Goal: Information Seeking & Learning: Learn about a topic

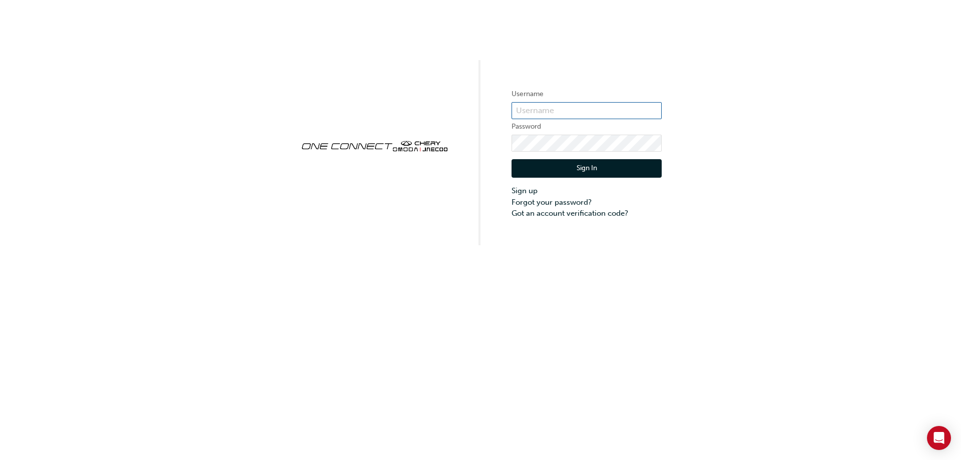
click at [536, 110] on input "text" at bounding box center [587, 110] width 150 height 17
type input "CHNZ0205"
click button "Sign In" at bounding box center [587, 168] width 150 height 19
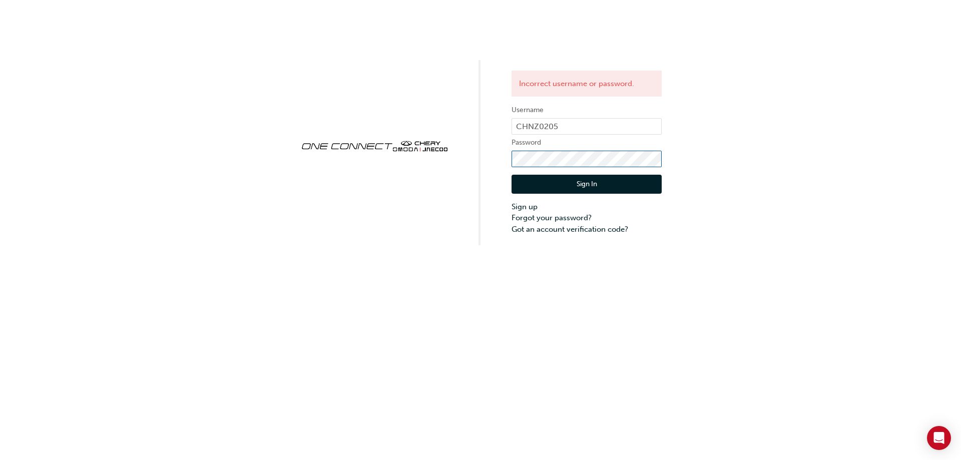
click button "Sign In" at bounding box center [587, 184] width 150 height 19
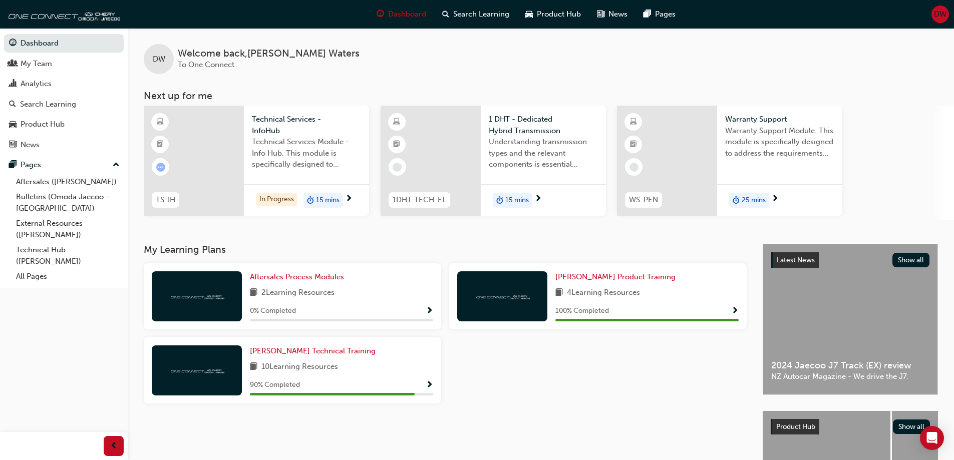
click at [260, 128] on span "Technical Services - InfoHub" at bounding box center [306, 125] width 109 height 23
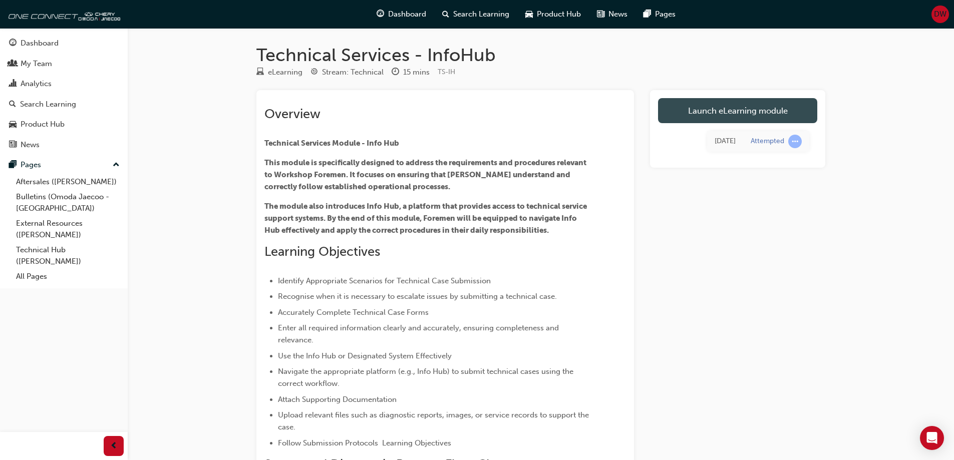
click at [718, 115] on link "Launch eLearning module" at bounding box center [737, 110] width 159 height 25
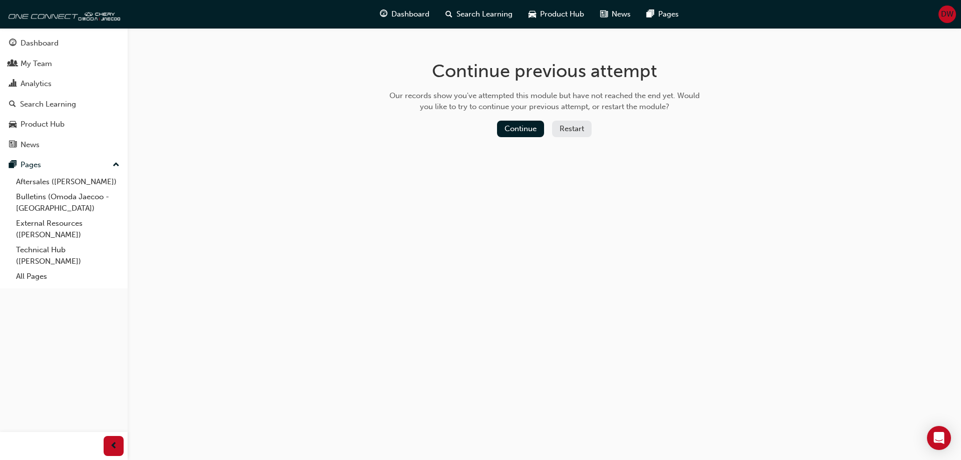
click at [579, 127] on button "Restart" at bounding box center [572, 129] width 40 height 17
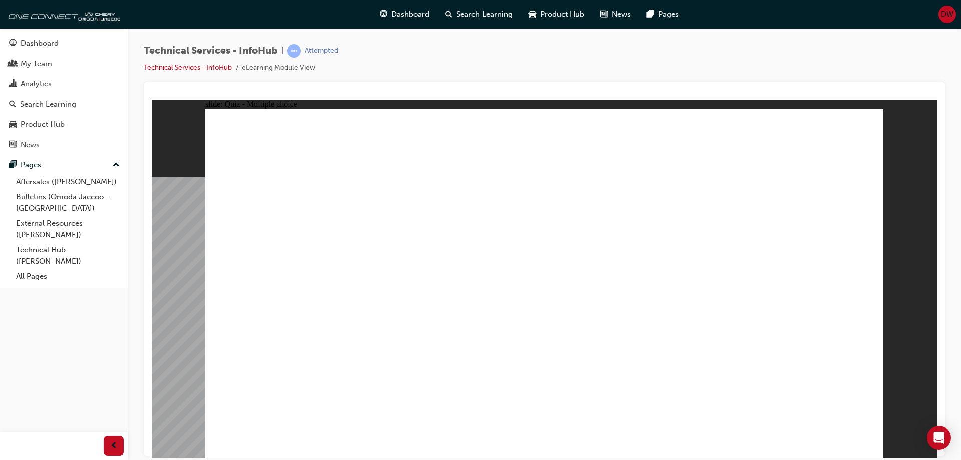
radio input "true"
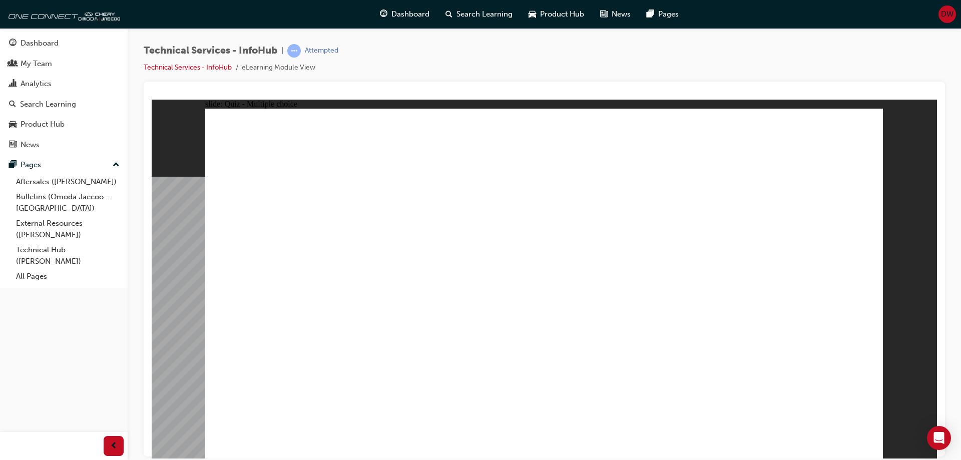
radio input "true"
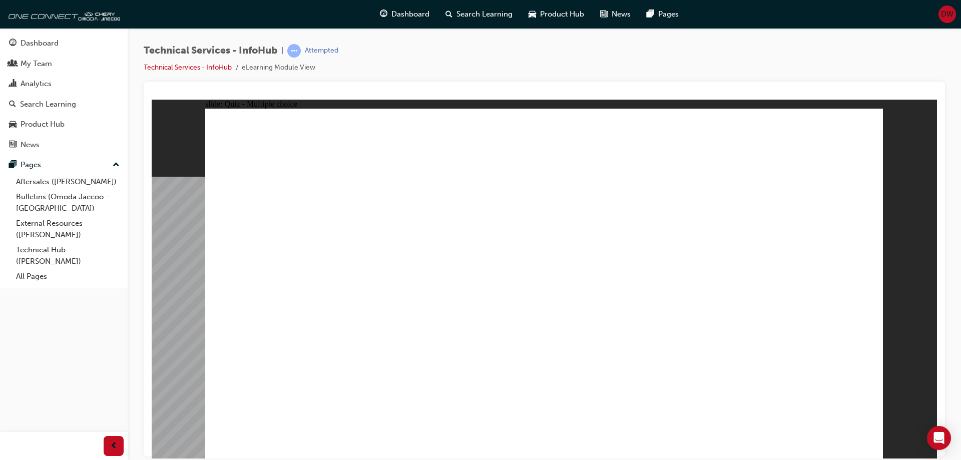
radio input "true"
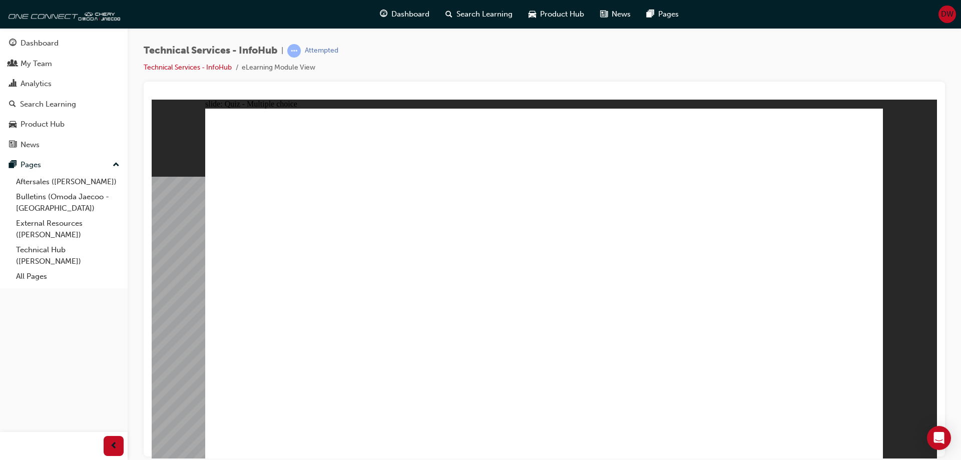
radio input "true"
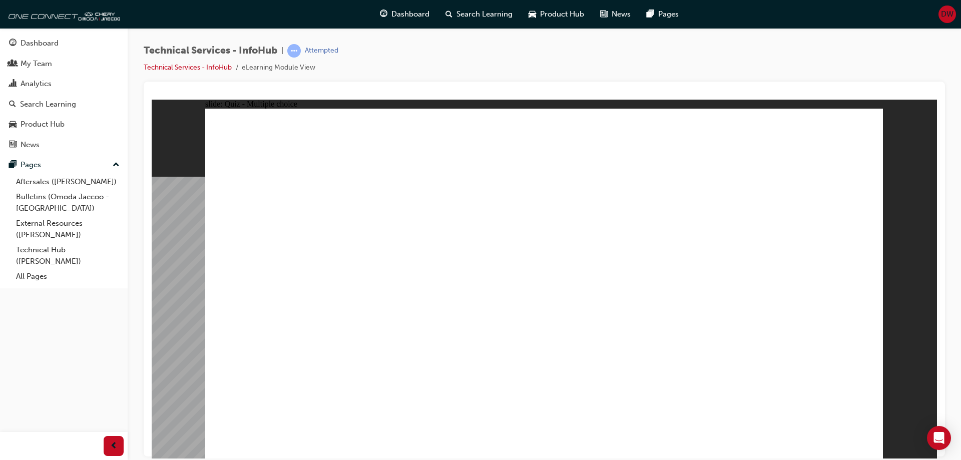
radio input "true"
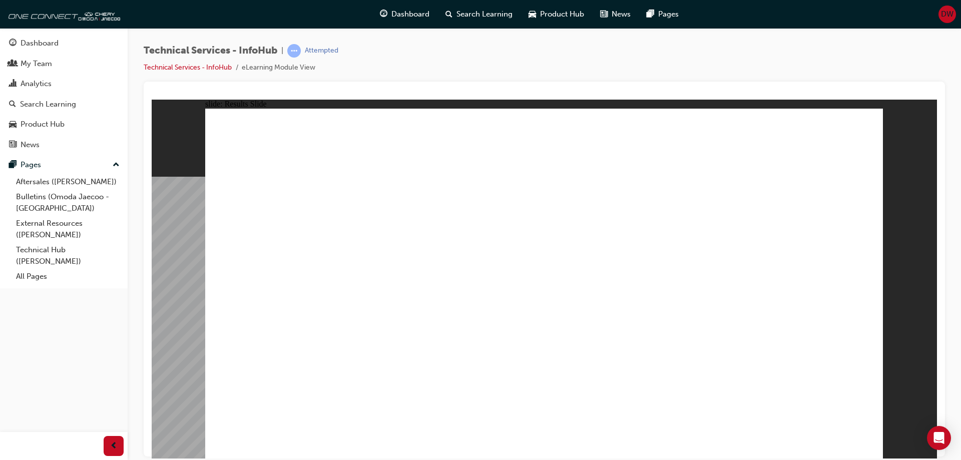
radio input "true"
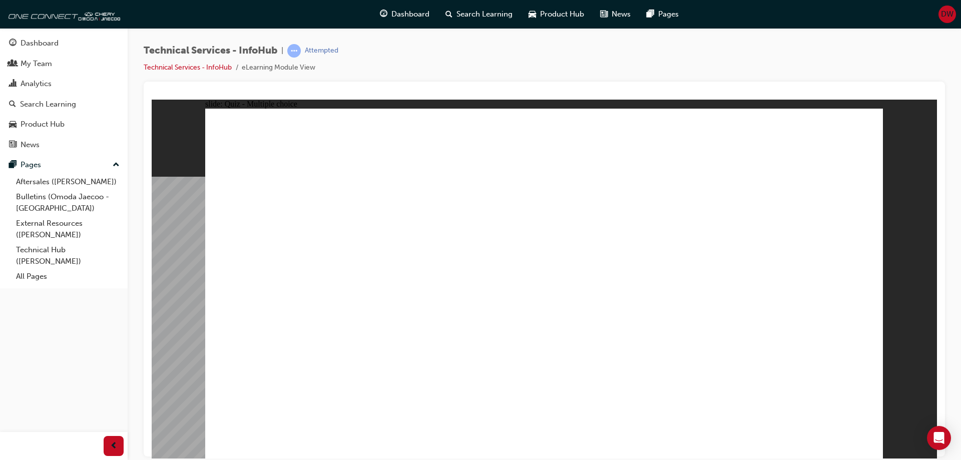
radio input "true"
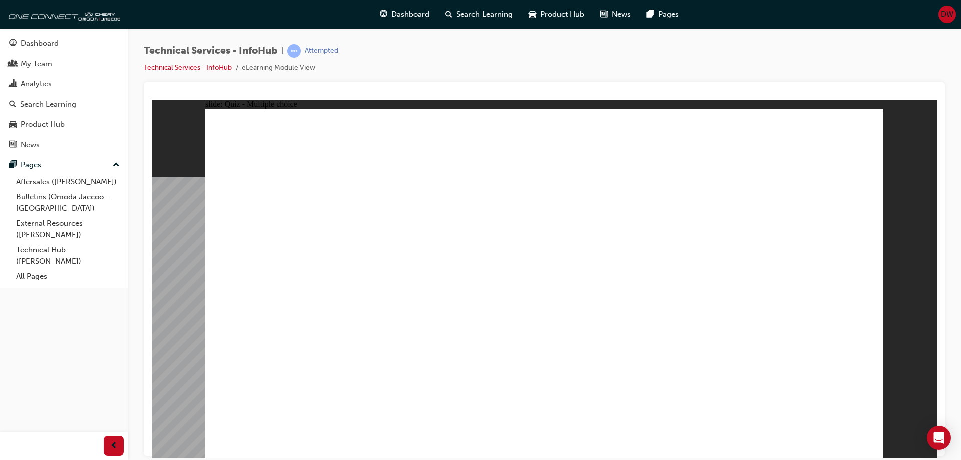
radio input "true"
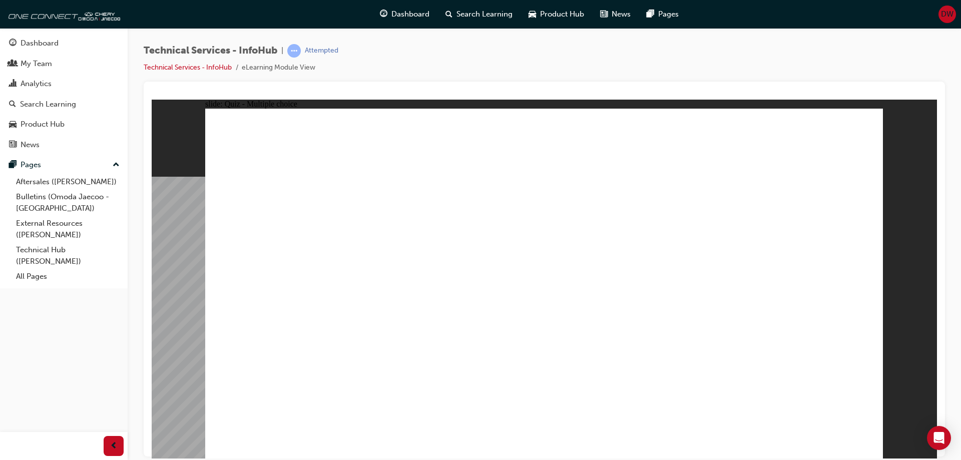
radio input "true"
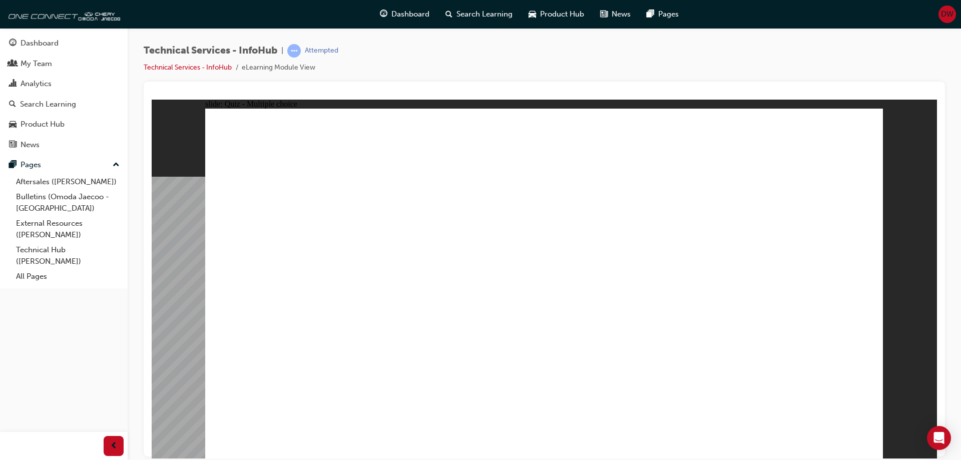
radio input "true"
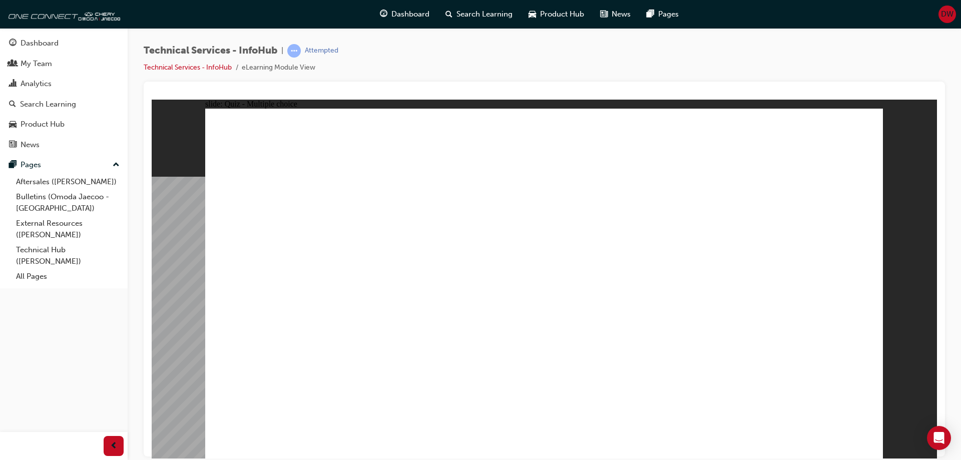
radio input "true"
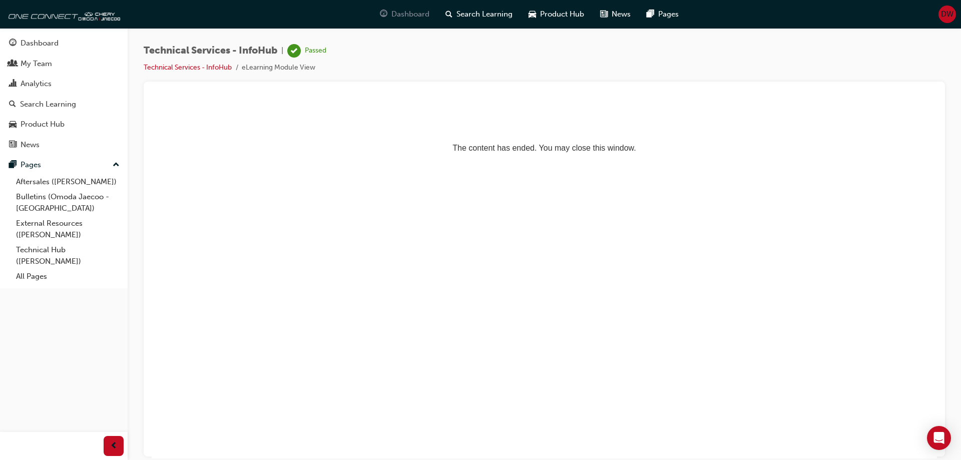
click at [398, 16] on span "Dashboard" at bounding box center [410, 15] width 38 height 12
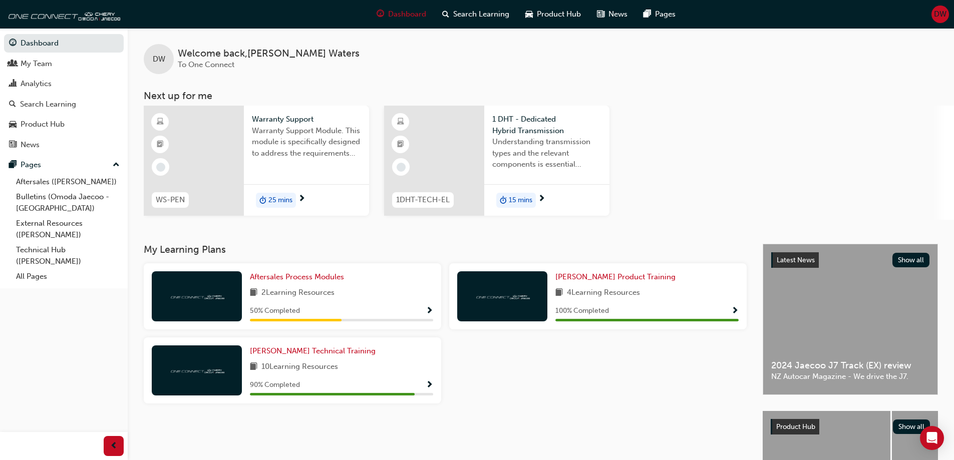
click at [529, 199] on span "15 mins" at bounding box center [521, 201] width 24 height 12
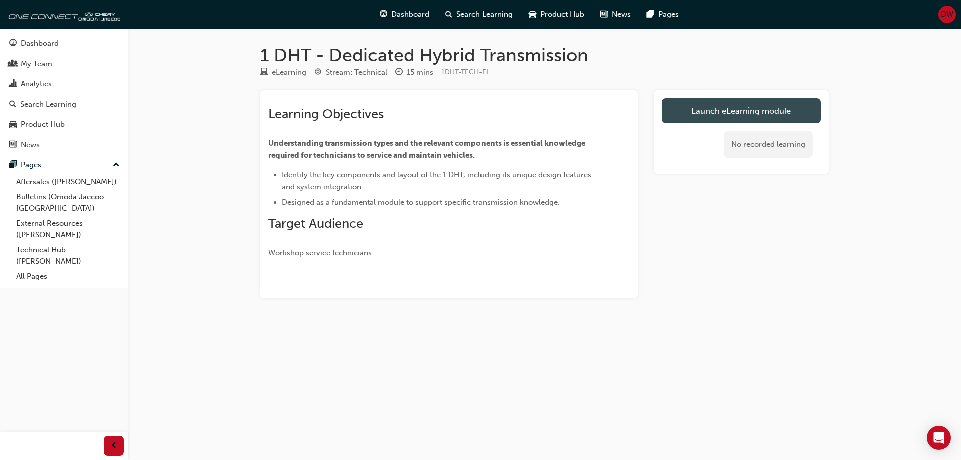
click at [713, 114] on link "Launch eLearning module" at bounding box center [741, 110] width 159 height 25
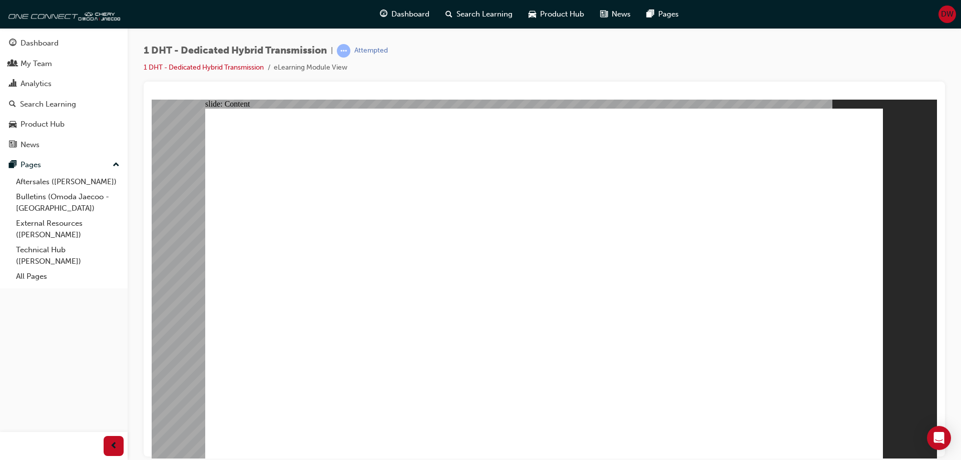
type input "0"
drag, startPoint x: 736, startPoint y: 402, endPoint x: 727, endPoint y: 396, distance: 11.5
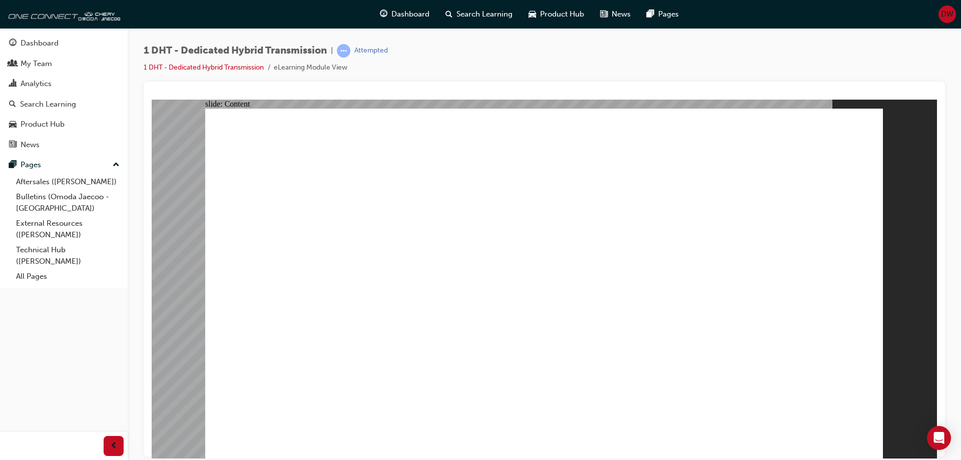
drag, startPoint x: 537, startPoint y: 183, endPoint x: 538, endPoint y: 175, distance: 7.6
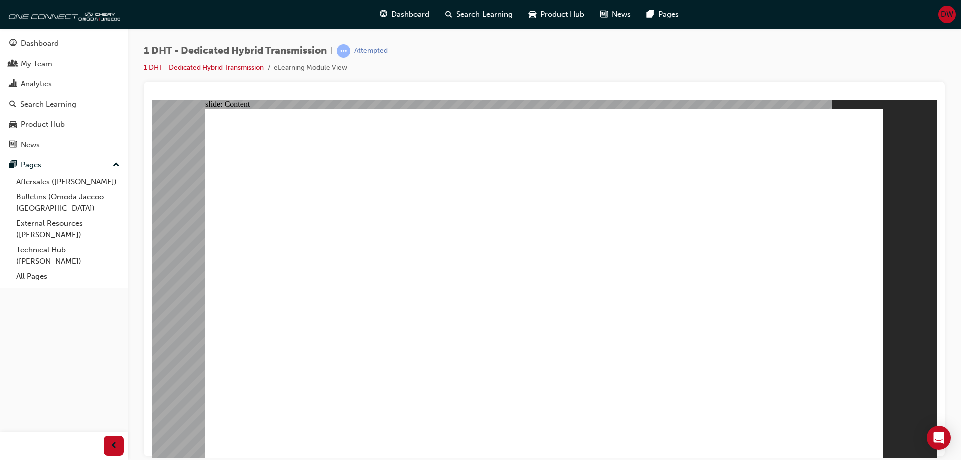
drag, startPoint x: 305, startPoint y: 369, endPoint x: 303, endPoint y: 376, distance: 7.3
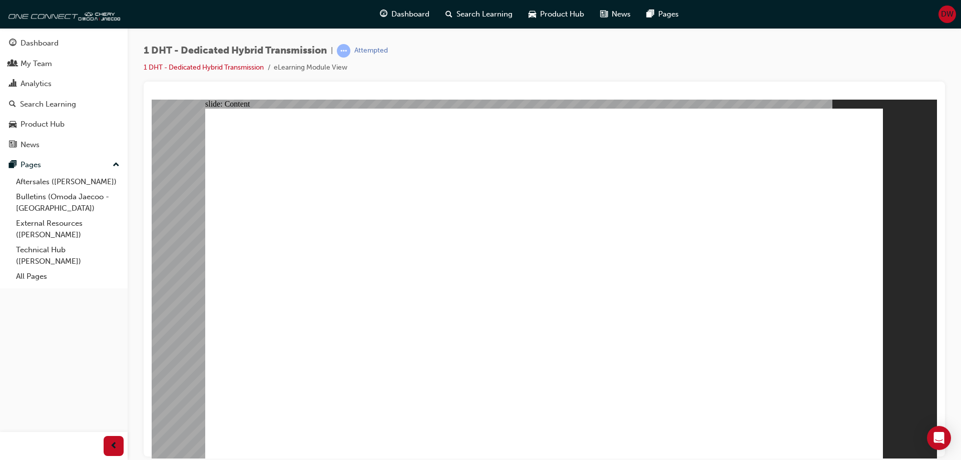
radio input "true"
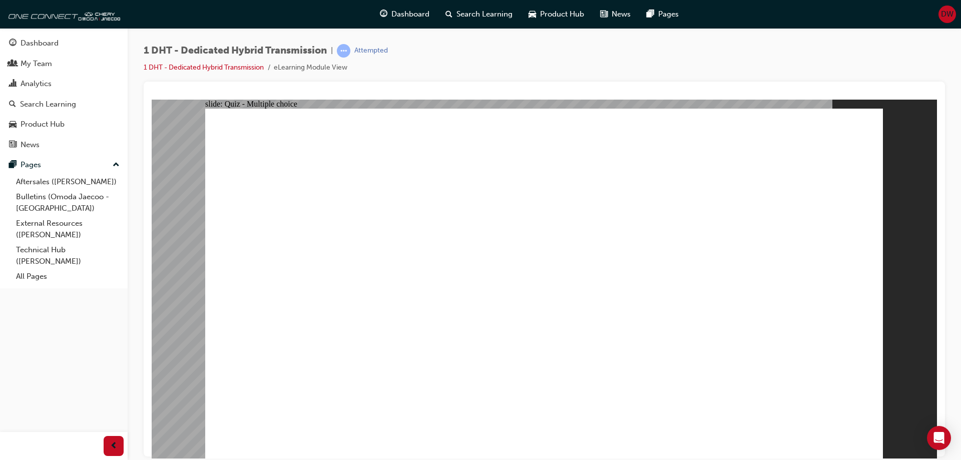
drag, startPoint x: 413, startPoint y: 377, endPoint x: 536, endPoint y: 206, distance: 210.2
drag, startPoint x: 353, startPoint y: 363, endPoint x: 510, endPoint y: 215, distance: 215.6
drag, startPoint x: 475, startPoint y: 377, endPoint x: 495, endPoint y: 213, distance: 165.4
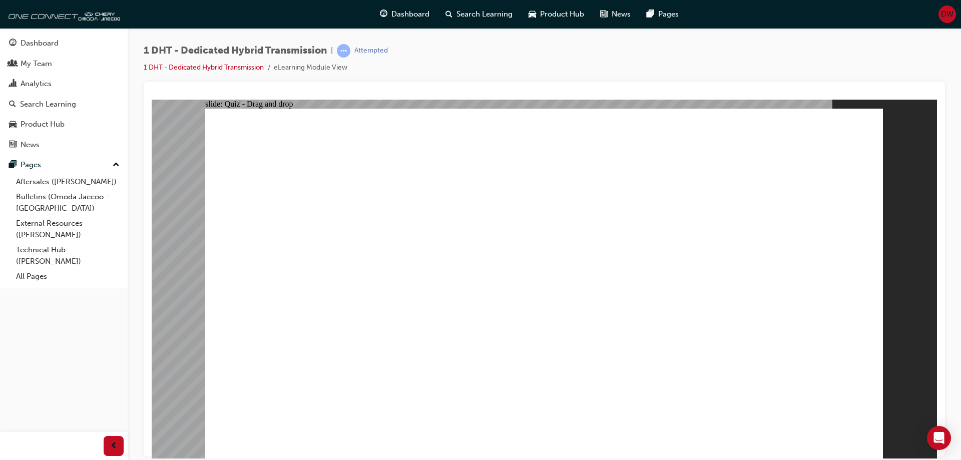
drag, startPoint x: 554, startPoint y: 383, endPoint x: 586, endPoint y: 216, distance: 169.7
drag, startPoint x: 665, startPoint y: 380, endPoint x: 568, endPoint y: 246, distance: 166.3
drag, startPoint x: 710, startPoint y: 378, endPoint x: 695, endPoint y: 219, distance: 159.9
drag, startPoint x: 612, startPoint y: 370, endPoint x: 748, endPoint y: 215, distance: 206.4
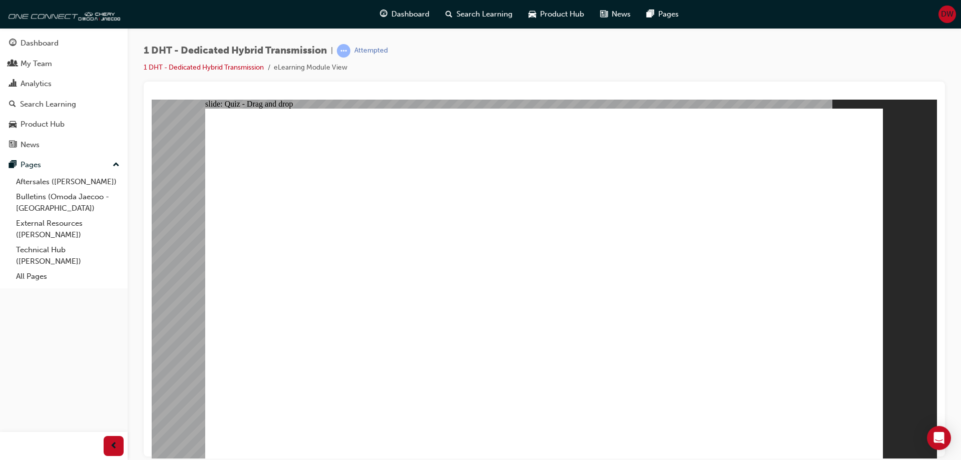
radio input "true"
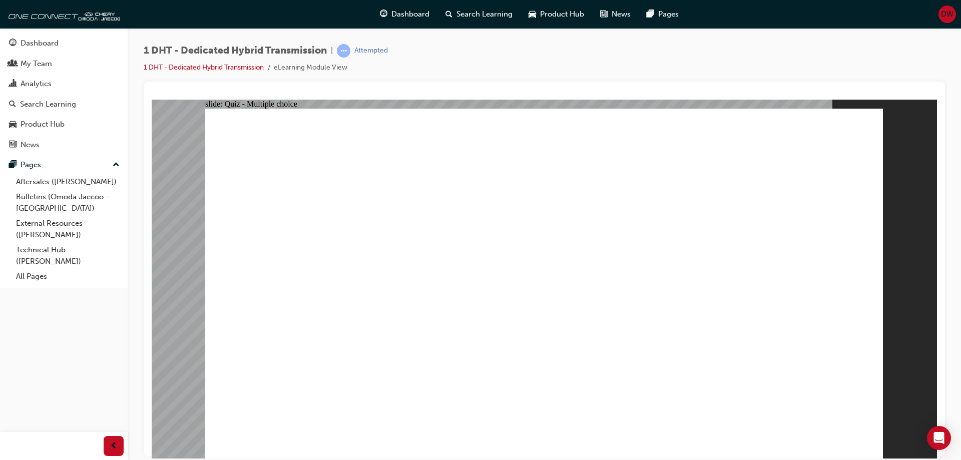
radio input "true"
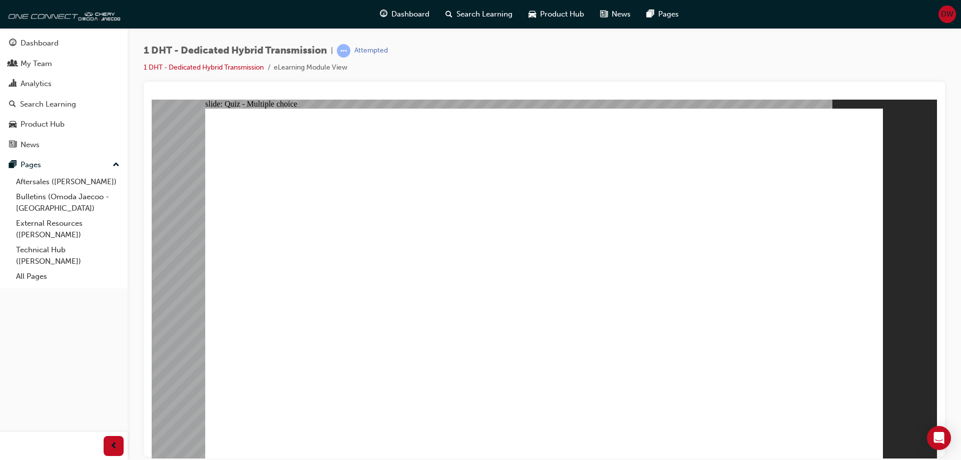
checkbox input "true"
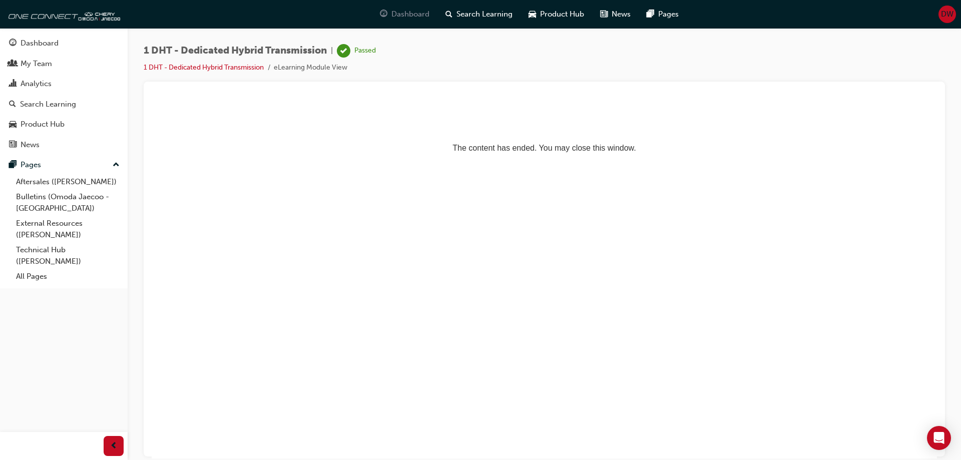
click at [400, 13] on span "Dashboard" at bounding box center [410, 15] width 38 height 12
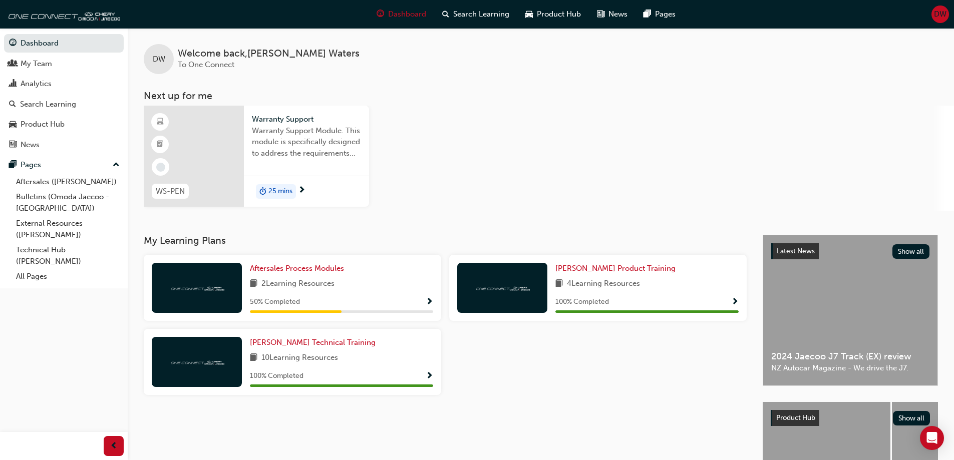
click at [278, 192] on span "25 mins" at bounding box center [280, 192] width 24 height 12
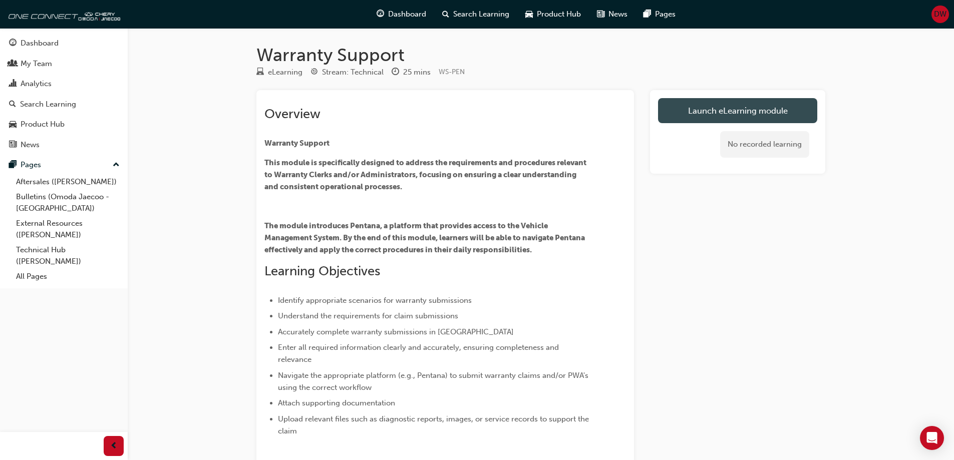
click at [709, 114] on link "Launch eLearning module" at bounding box center [737, 110] width 159 height 25
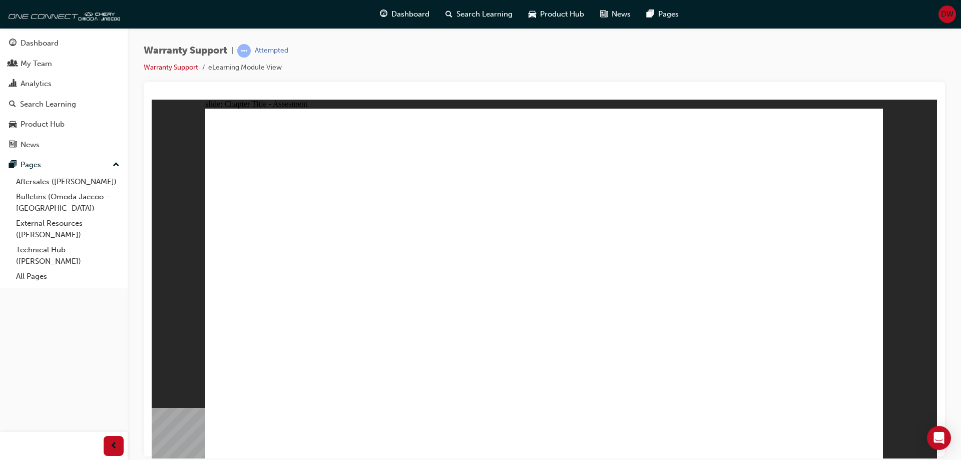
radio input "true"
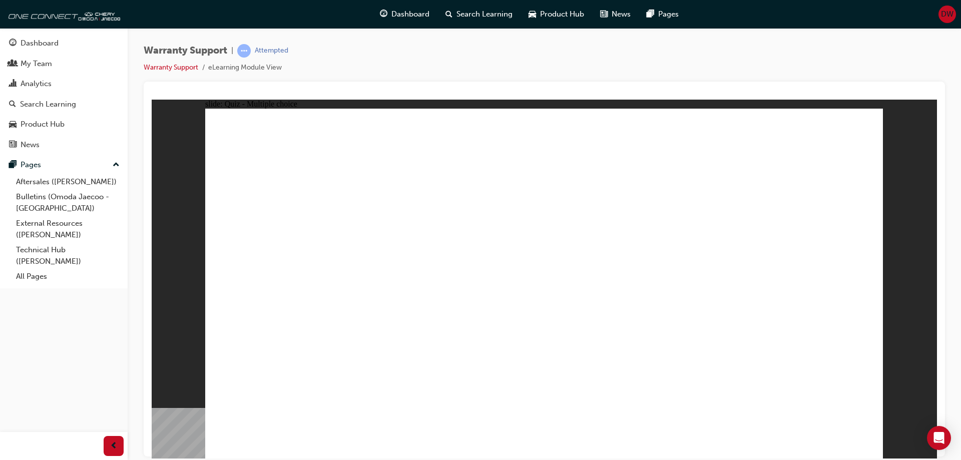
radio input "true"
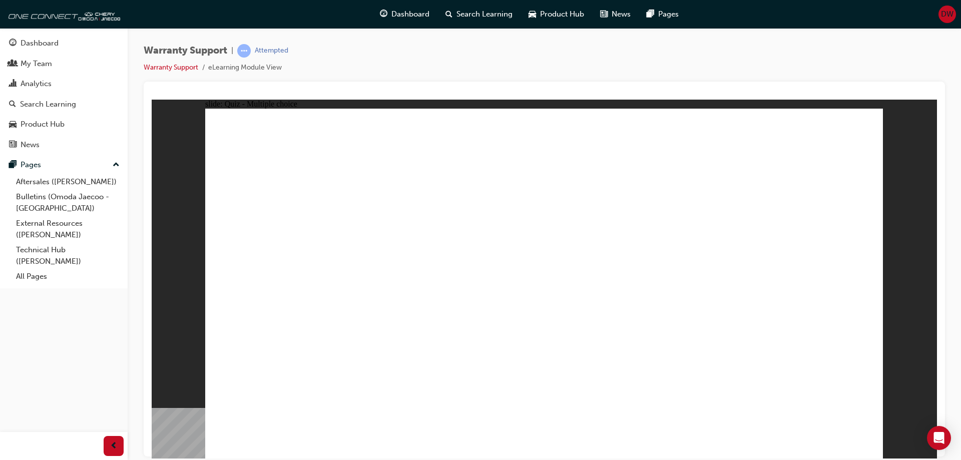
radio input "true"
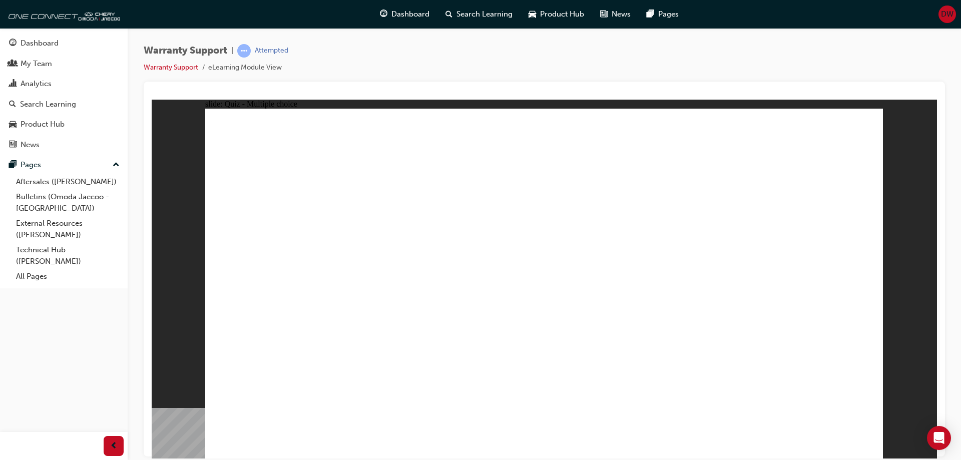
radio input "true"
drag, startPoint x: 526, startPoint y: 335, endPoint x: 539, endPoint y: 345, distance: 16.4
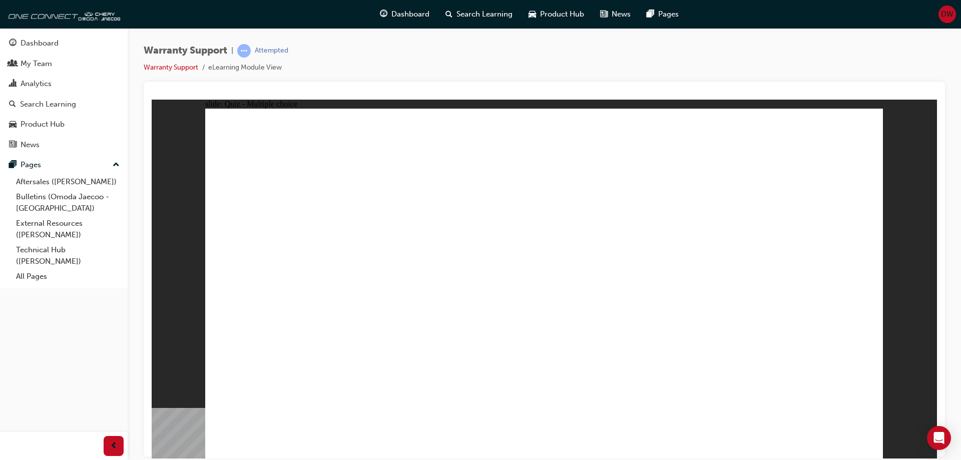
radio input "true"
drag, startPoint x: 736, startPoint y: 196, endPoint x: 734, endPoint y: 190, distance: 6.3
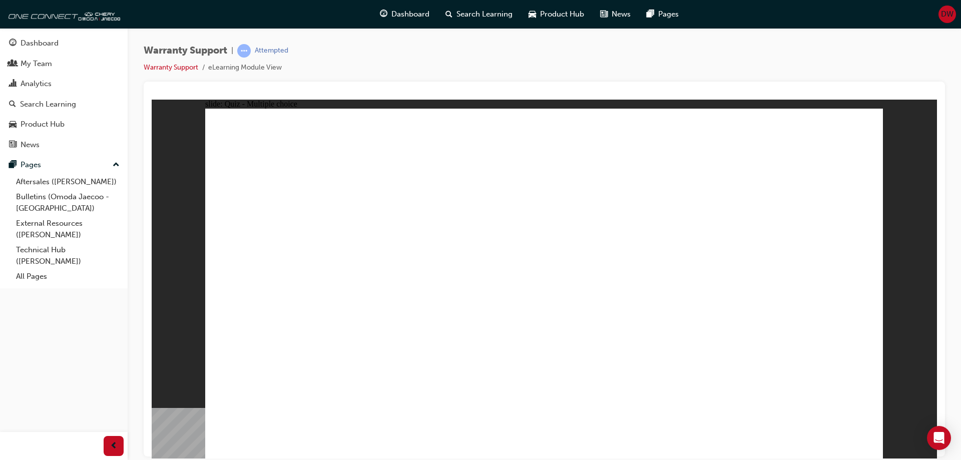
radio input "false"
radio input "true"
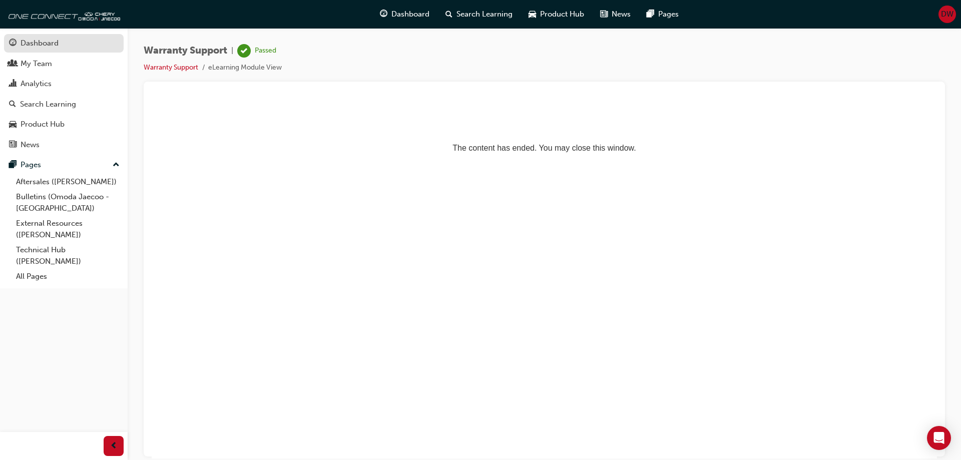
click at [48, 48] on div "Dashboard" at bounding box center [40, 44] width 38 height 12
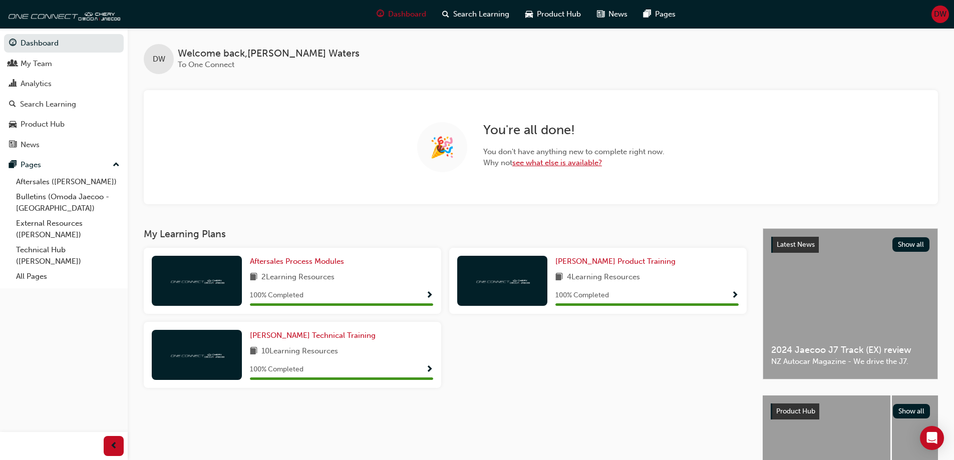
click at [546, 165] on link "see what else is available?" at bounding box center [557, 162] width 90 height 9
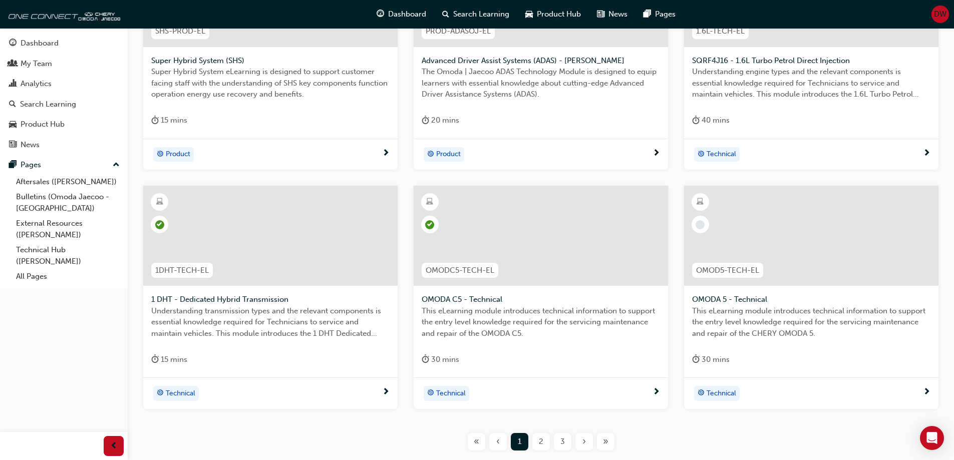
scroll to position [300, 0]
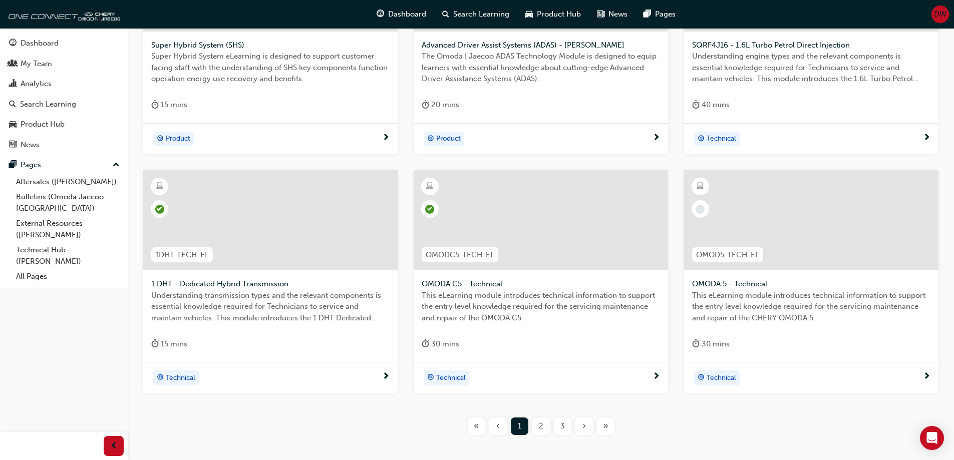
click at [542, 425] on span "2" at bounding box center [541, 426] width 5 height 12
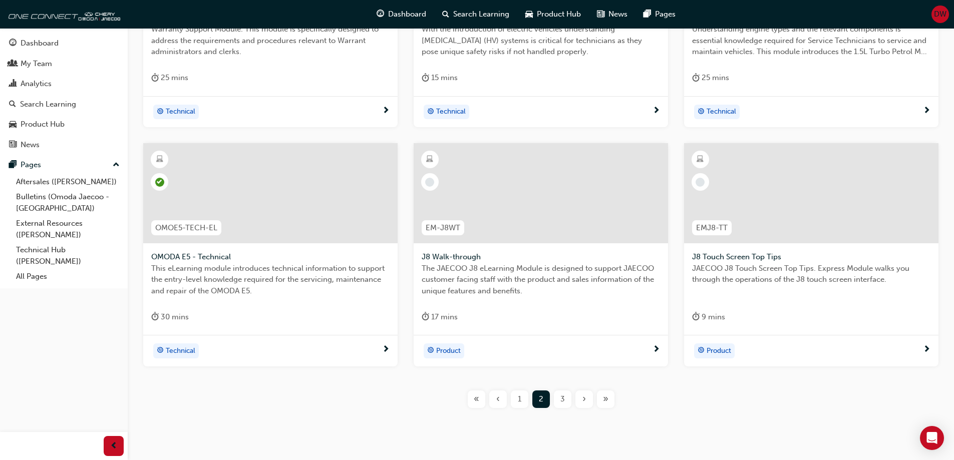
scroll to position [350, 0]
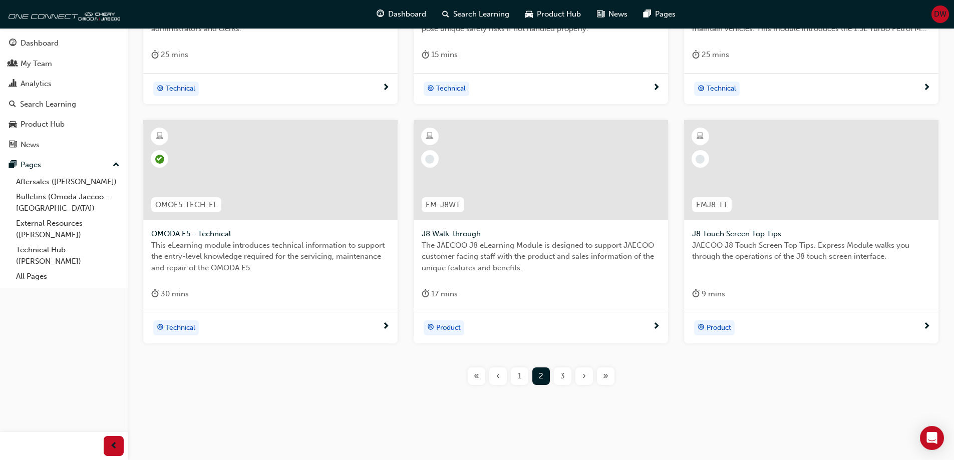
click at [563, 377] on span "3" at bounding box center [562, 376] width 5 height 12
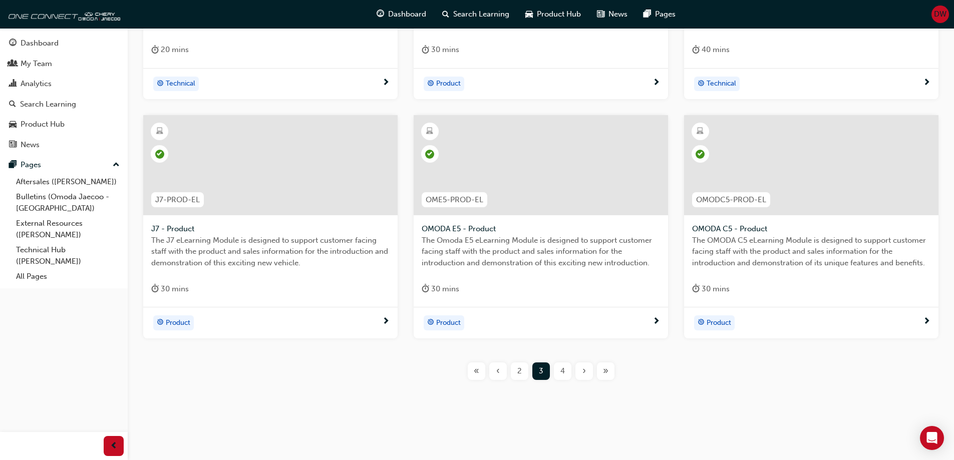
scroll to position [356, 0]
click at [525, 373] on div "2" at bounding box center [520, 370] width 18 height 18
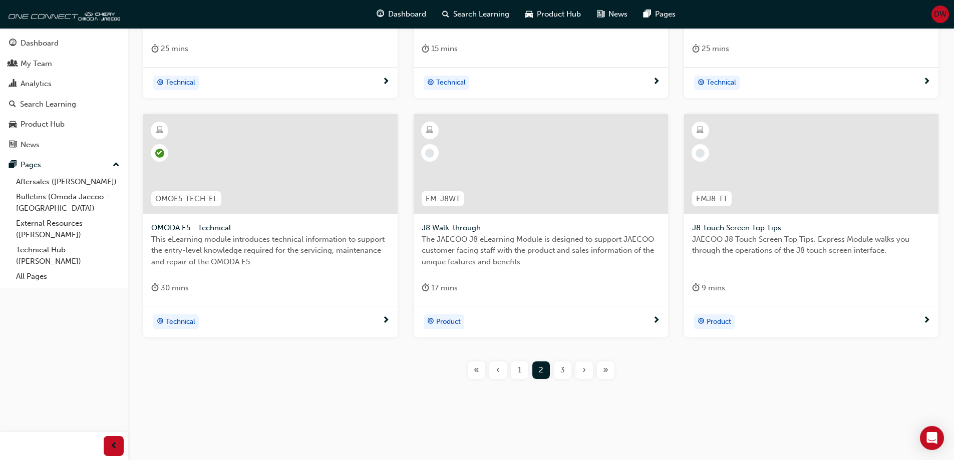
click at [562, 367] on span "3" at bounding box center [562, 370] width 5 height 12
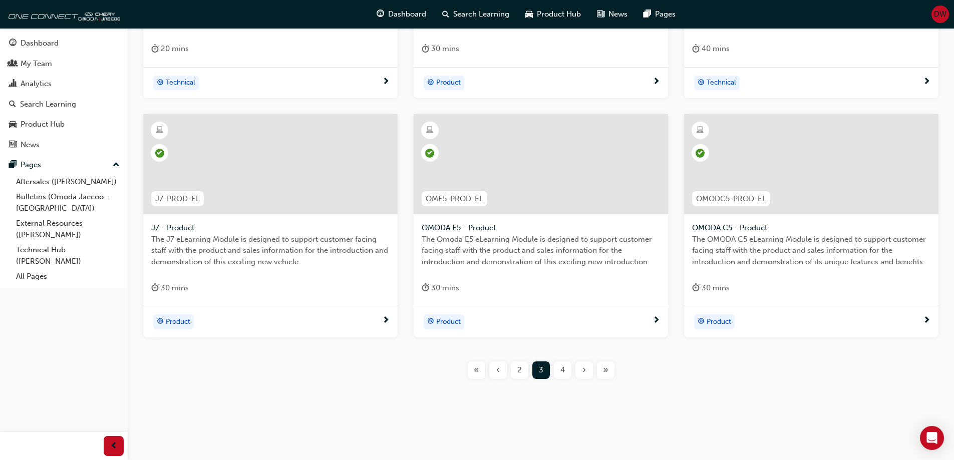
click at [563, 369] on span "4" at bounding box center [562, 370] width 5 height 12
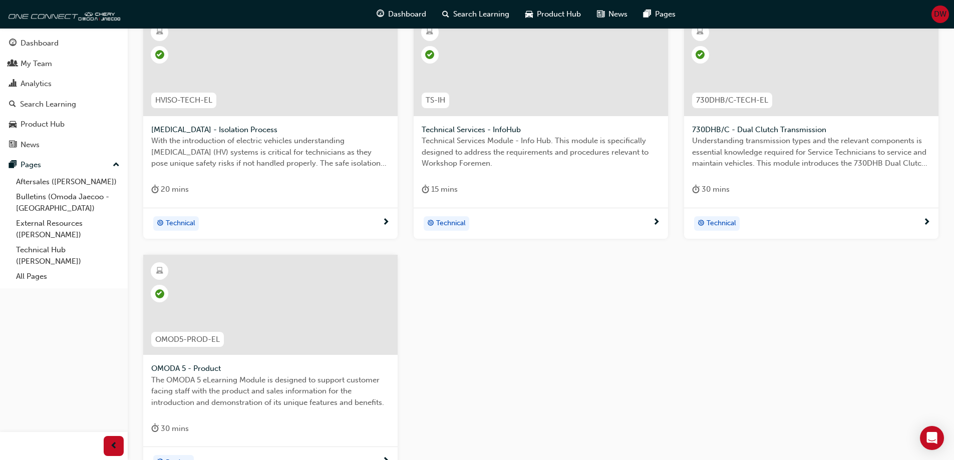
scroll to position [356, 0]
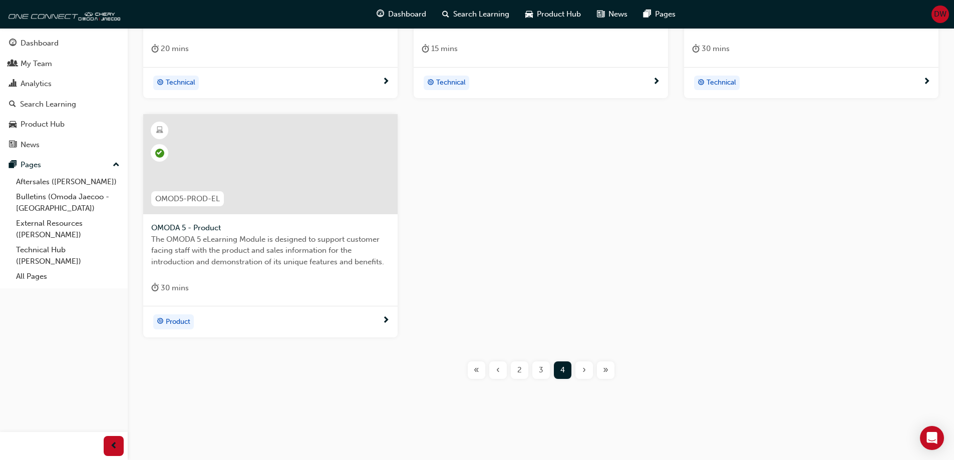
click at [517, 375] on span "2" at bounding box center [519, 370] width 5 height 12
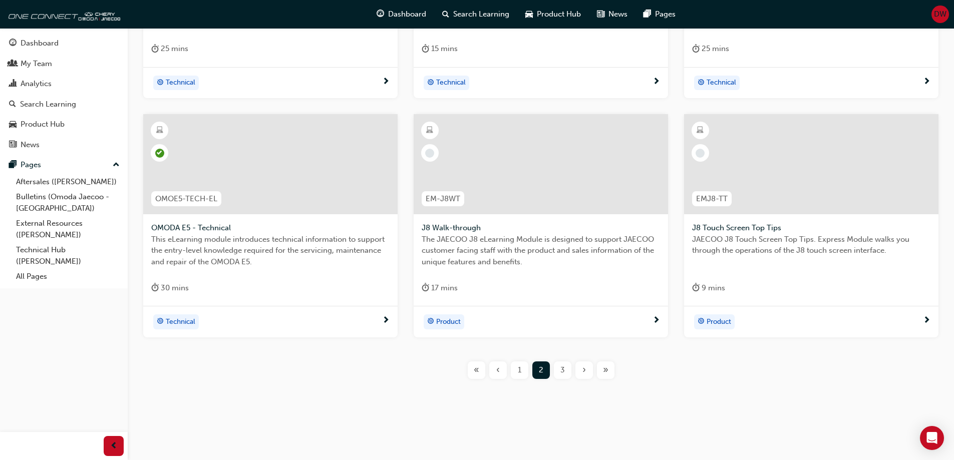
click at [444, 324] on span "Product" at bounding box center [448, 322] width 25 height 12
